Goal: Task Accomplishment & Management: Use online tool/utility

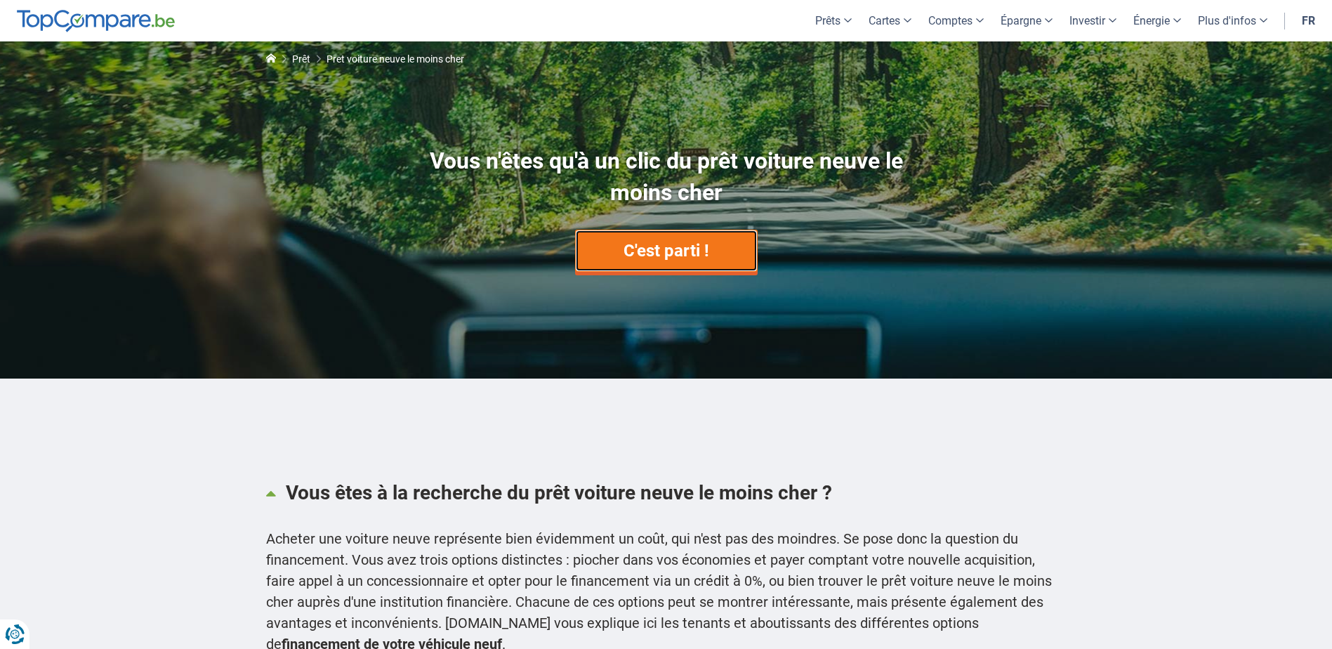
click at [681, 230] on link "C'est parti !" at bounding box center [666, 251] width 183 height 42
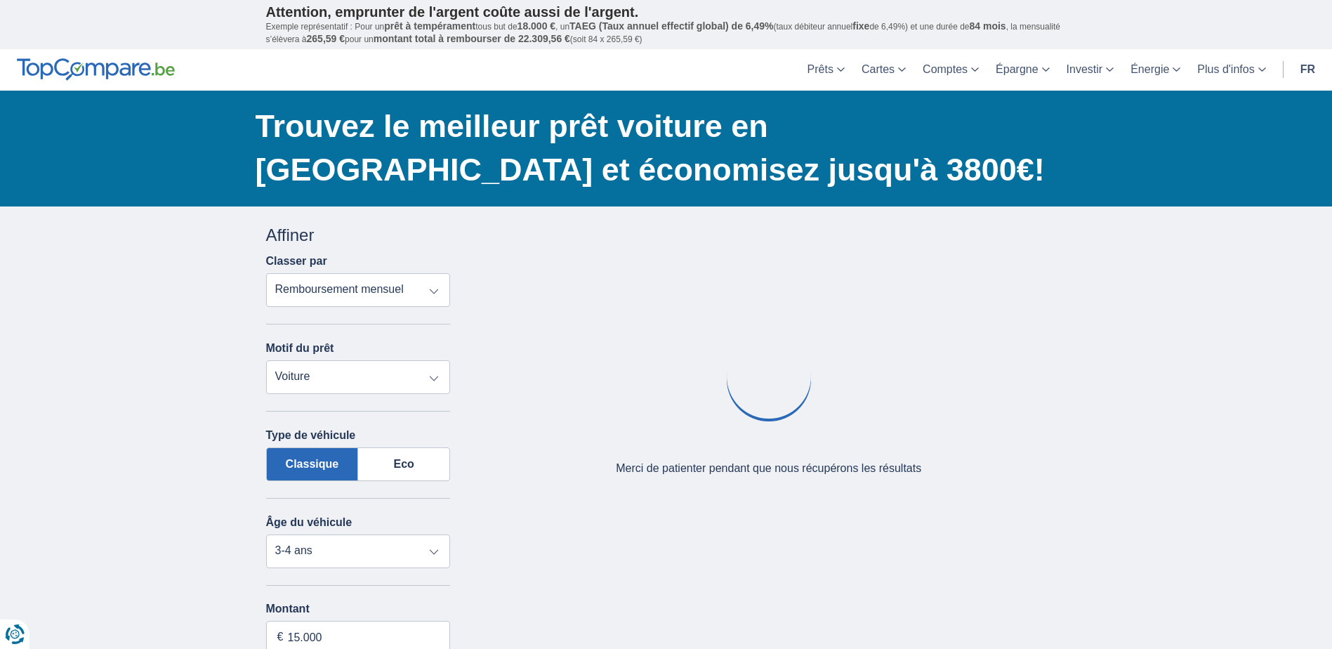
drag, startPoint x: 370, startPoint y: 294, endPoint x: 388, endPoint y: 304, distance: 20.7
click at [373, 295] on select "Remboursement total TAEG Remboursement mensuel" at bounding box center [358, 290] width 185 height 34
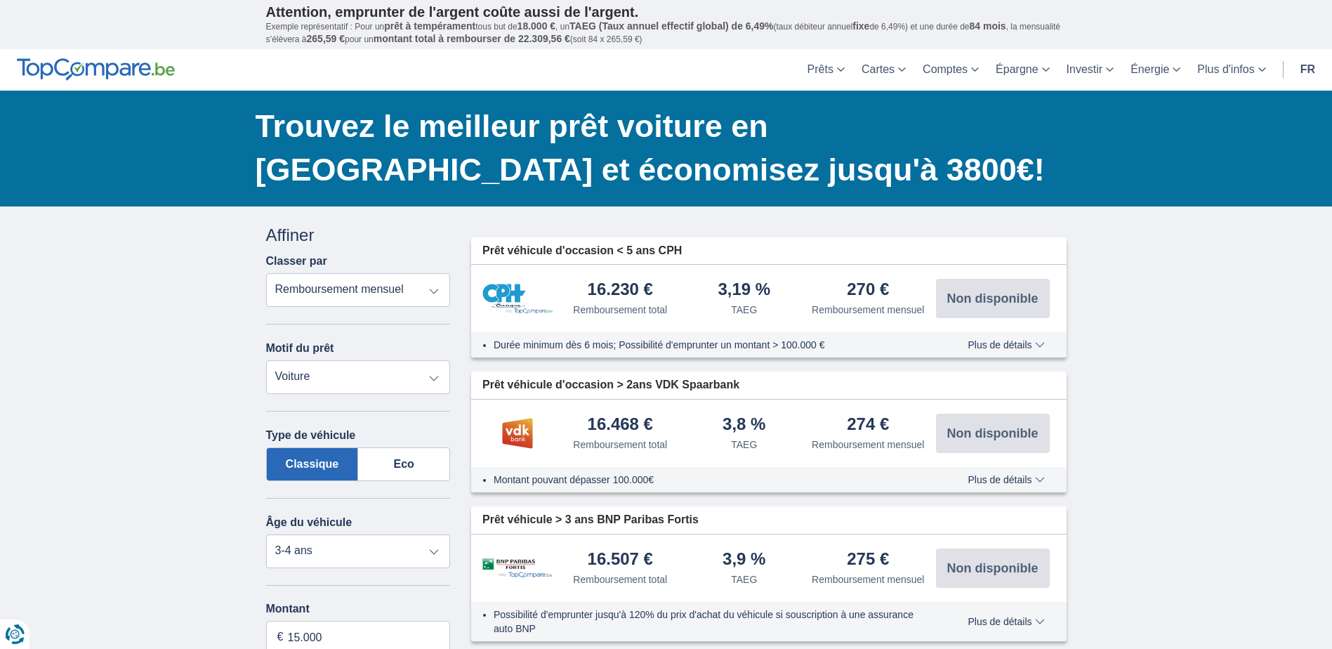
click at [425, 390] on select "Prêt personnel Voiture Moto / vélo Caravane / mobilhome Travaux Energie Rachat …" at bounding box center [358, 377] width 185 height 34
click at [424, 390] on select "Prêt personnel Voiture Moto / vélo Caravane / mobilhome Travaux Energie Rachat …" at bounding box center [358, 377] width 185 height 34
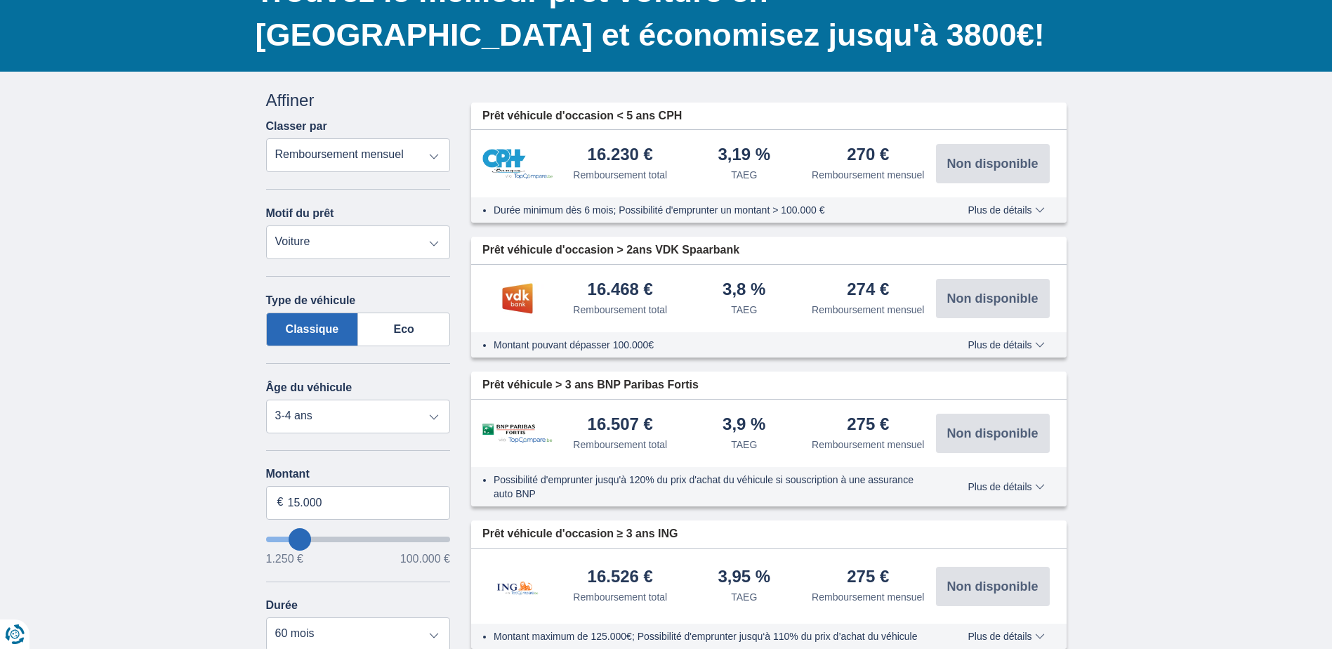
scroll to position [140, 0]
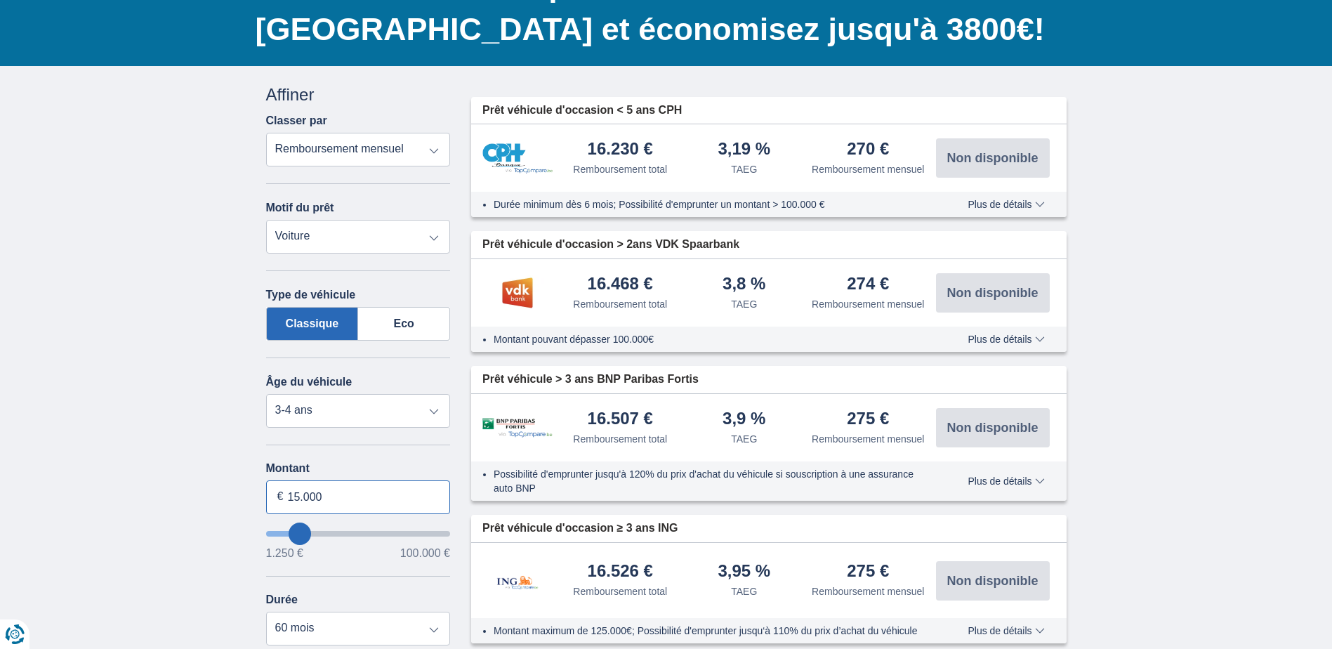
drag, startPoint x: 298, startPoint y: 494, endPoint x: 289, endPoint y: 491, distance: 10.4
click at [289, 491] on input "15.000" at bounding box center [358, 497] width 185 height 34
type input "20.000"
type input "20250"
drag, startPoint x: 155, startPoint y: 557, endPoint x: 137, endPoint y: 482, distance: 76.6
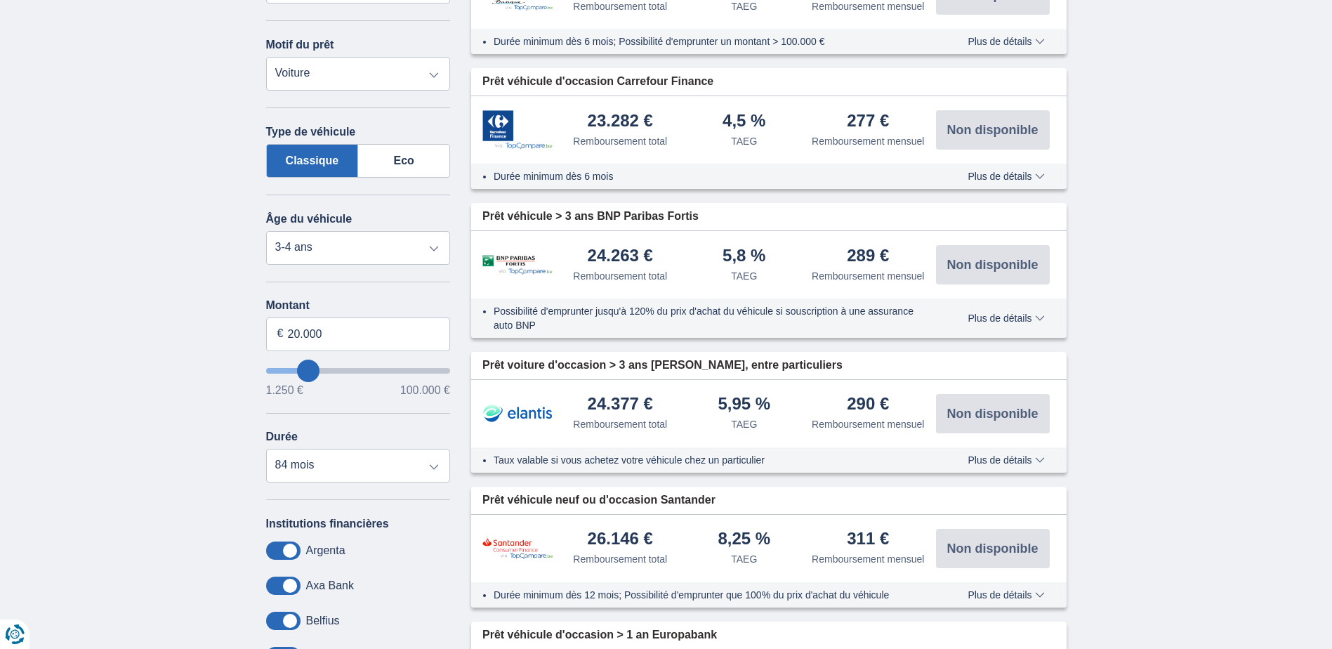
scroll to position [351, 0]
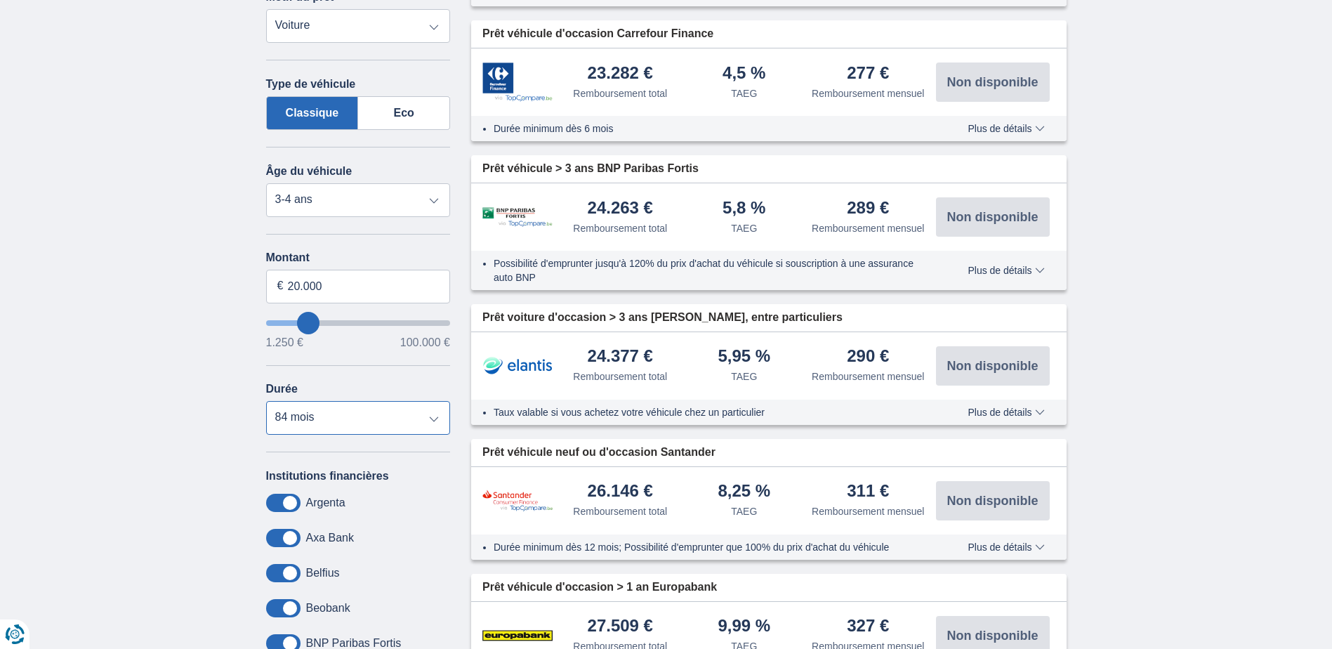
click at [369, 416] on select "12 mois 18 mois 24 mois 30 mois 36 mois 42 mois 48 mois 60 mois 72 mois 84 mois" at bounding box center [358, 418] width 185 height 34
select select "36"
click at [266, 401] on select "12 mois 18 mois 24 mois 30 mois 36 mois 42 mois 48 mois 60 mois 72 mois 84 mois" at bounding box center [358, 418] width 185 height 34
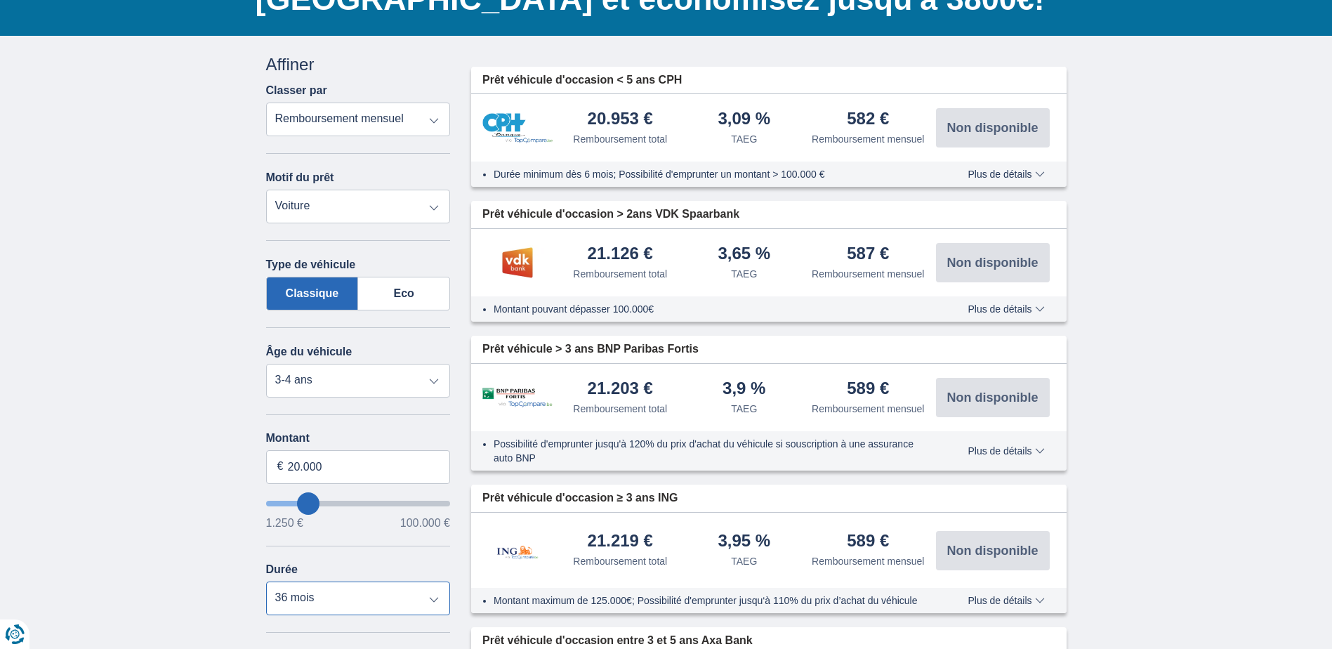
scroll to position [281, 0]
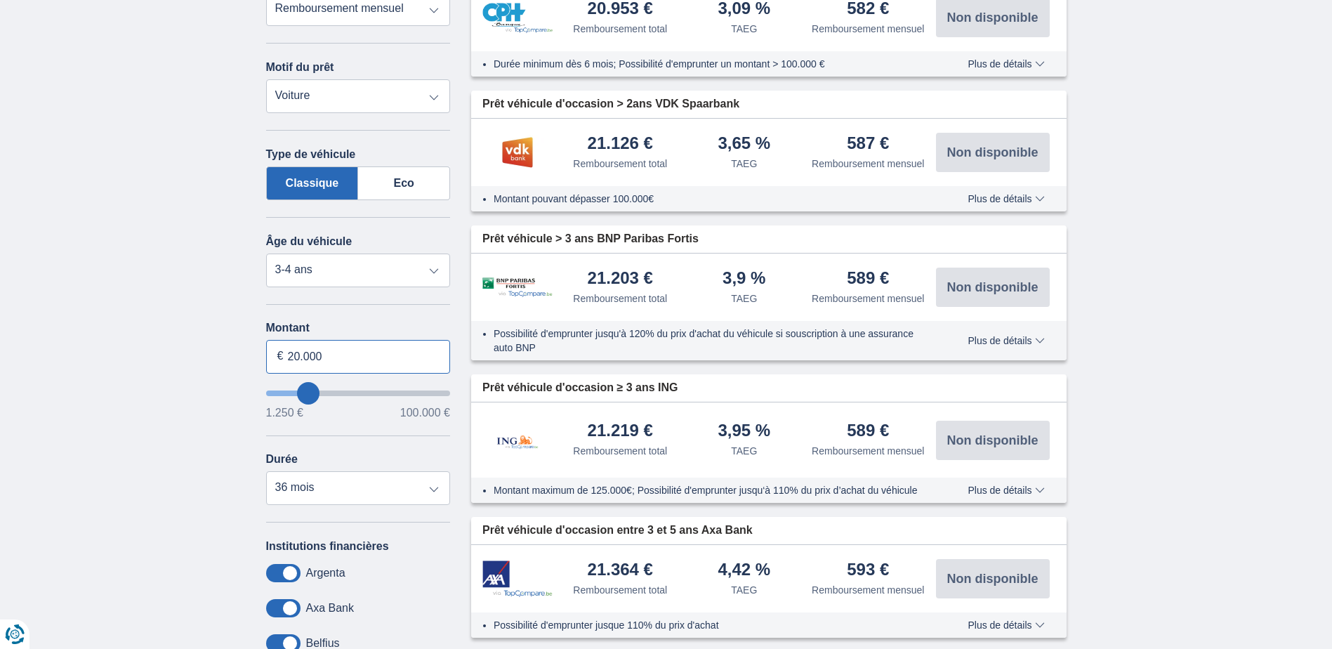
click at [364, 358] on input "20.000" at bounding box center [358, 357] width 185 height 34
drag, startPoint x: 294, startPoint y: 355, endPoint x: 286, endPoint y: 352, distance: 7.9
click at [286, 352] on input "20.000" at bounding box center [358, 357] width 185 height 34
type input "10.000"
type input "10250"
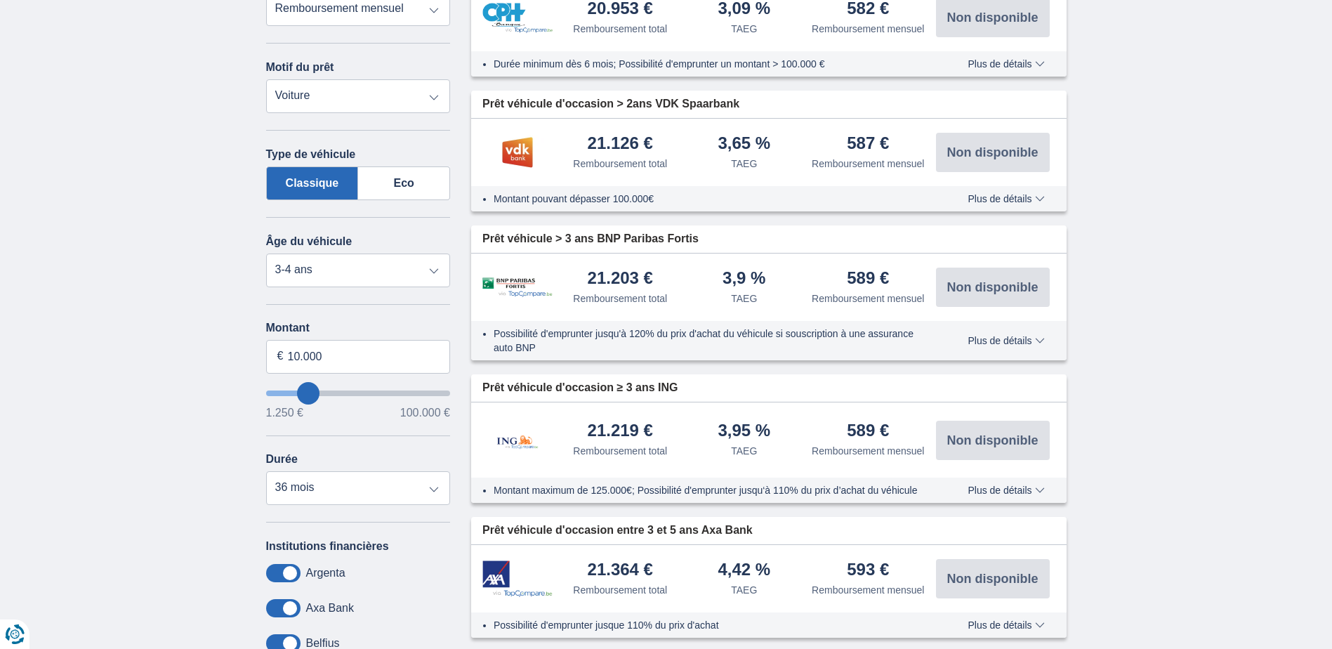
select select "48"
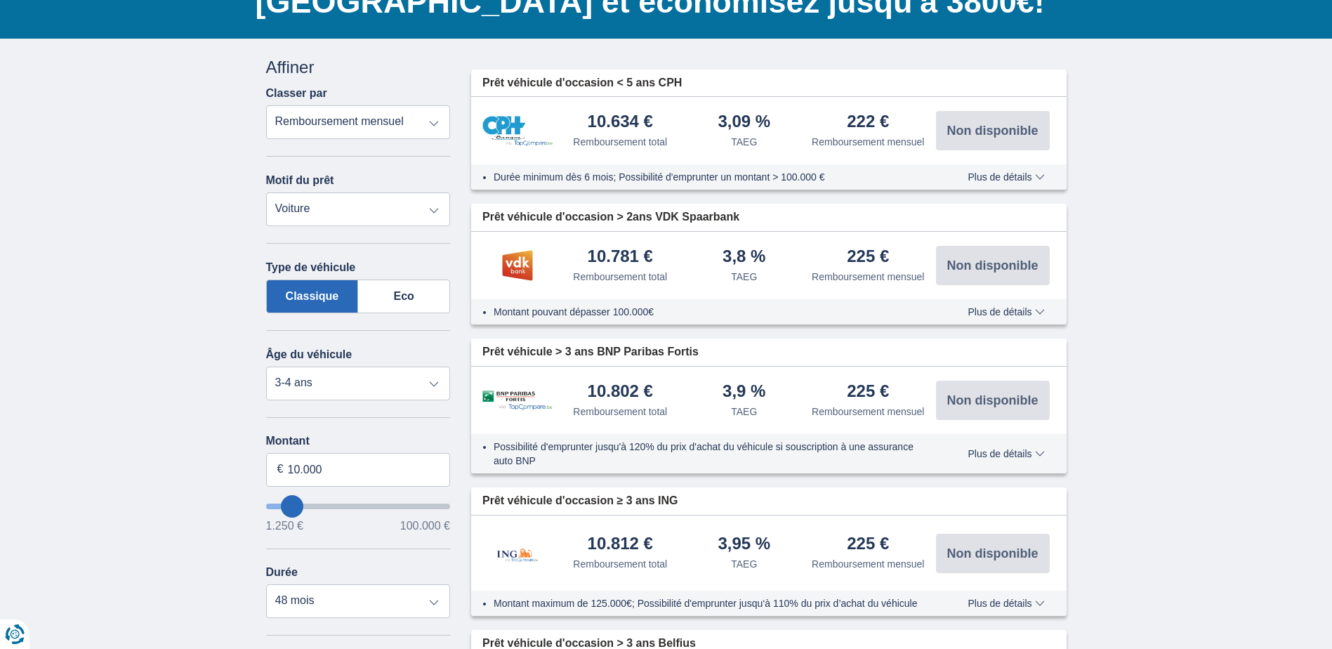
scroll to position [0, 0]
